Goal: Information Seeking & Learning: Learn about a topic

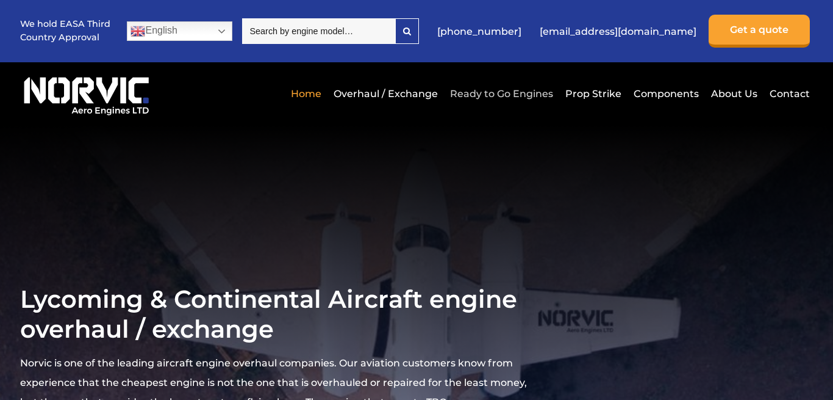
click at [517, 91] on link "Ready to Go Engines" at bounding box center [501, 94] width 109 height 30
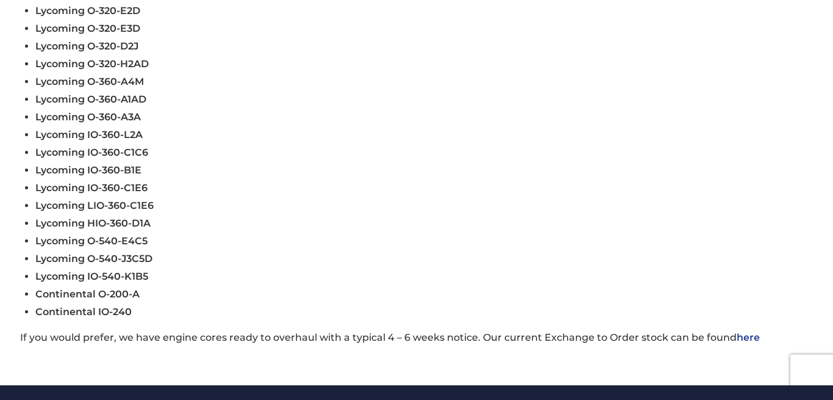
scroll to position [622, 0]
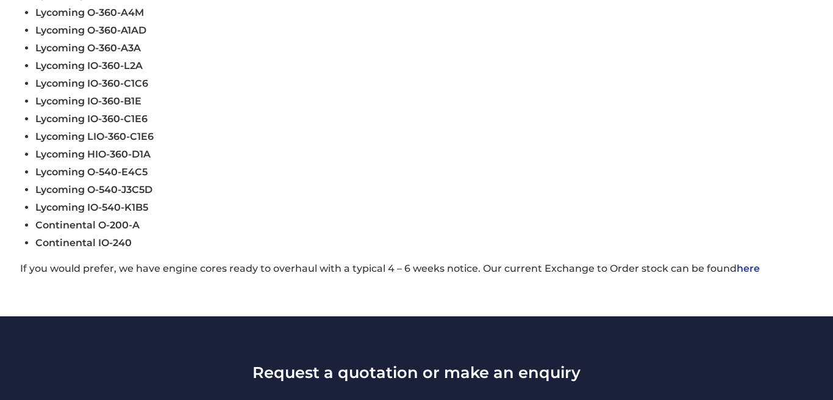
click at [107, 231] on span "Continental O-200-A" at bounding box center [87, 225] width 104 height 12
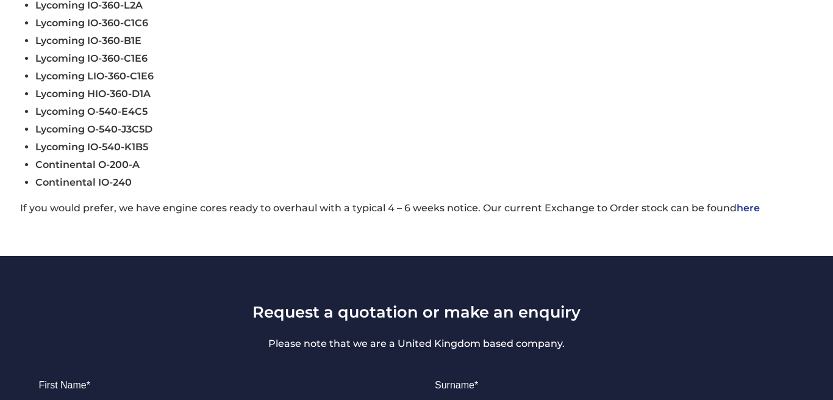
scroll to position [684, 0]
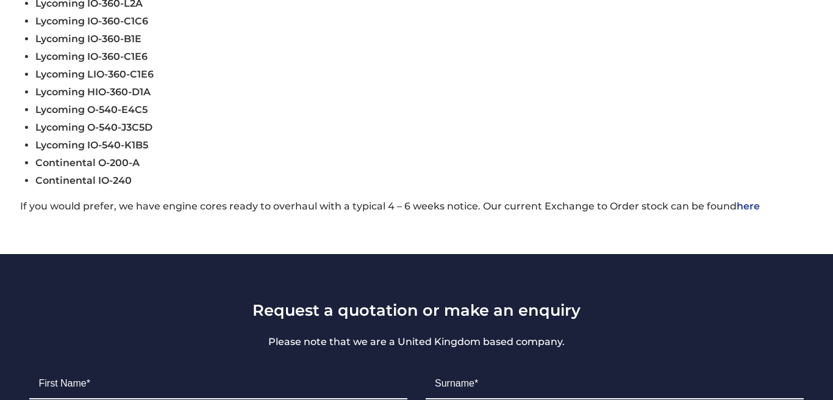
click at [743, 212] on link "here" at bounding box center [748, 206] width 23 height 12
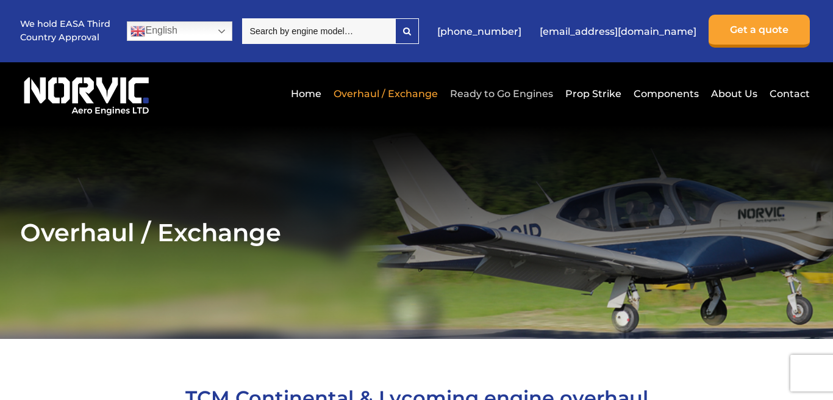
click at [498, 90] on link "Ready to Go Engines" at bounding box center [501, 94] width 109 height 30
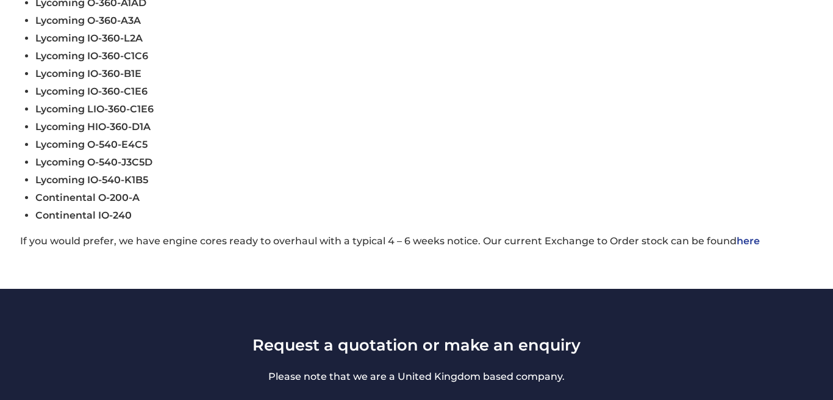
scroll to position [622, 0]
